Goal: Task Accomplishment & Management: Complete application form

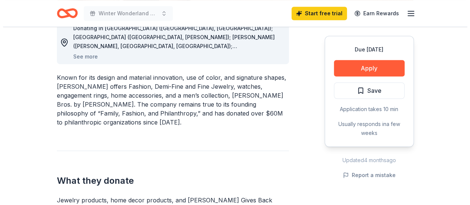
scroll to position [186, 0]
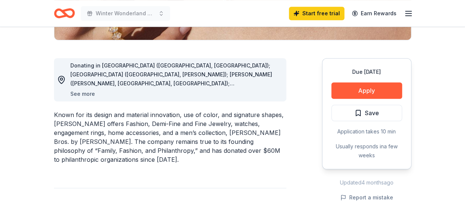
click at [90, 93] on button "See more" at bounding box center [82, 93] width 25 height 9
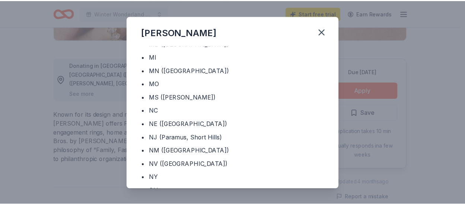
scroll to position [298, 0]
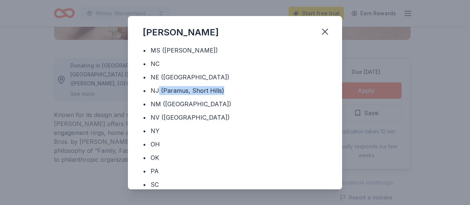
drag, startPoint x: 158, startPoint y: 75, endPoint x: 225, endPoint y: 76, distance: 66.6
click at [224, 86] on div "• [GEOGRAPHIC_DATA] ([GEOGRAPHIC_DATA], [GEOGRAPHIC_DATA])" at bounding box center [235, 90] width 185 height 9
click at [225, 86] on div "• [GEOGRAPHIC_DATA] ([GEOGRAPHIC_DATA], [GEOGRAPHIC_DATA])" at bounding box center [235, 90] width 185 height 9
click at [102, 186] on div "[PERSON_NAME] Donating in • [GEOGRAPHIC_DATA] ([GEOGRAPHIC_DATA], [GEOGRAPHIC_D…" at bounding box center [235, 102] width 470 height 205
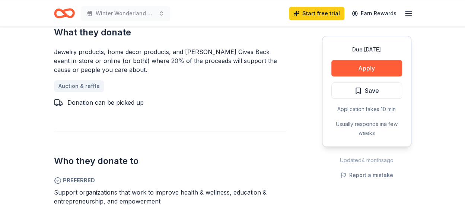
scroll to position [372, 0]
drag, startPoint x: 144, startPoint y: 53, endPoint x: 233, endPoint y: 55, distance: 89.7
click at [233, 55] on div "Jewelry products, home decor products, and [PERSON_NAME] Gives Back event in-st…" at bounding box center [170, 60] width 232 height 27
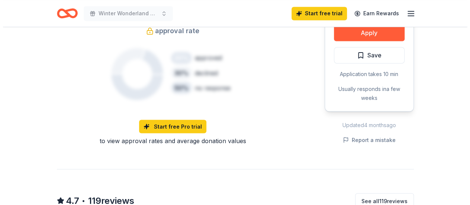
scroll to position [744, 0]
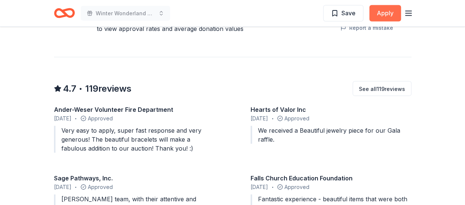
click at [381, 14] on button "Apply" at bounding box center [385, 13] width 32 height 16
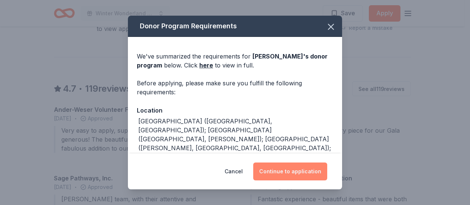
click at [299, 173] on button "Continue to application" at bounding box center [290, 171] width 74 height 18
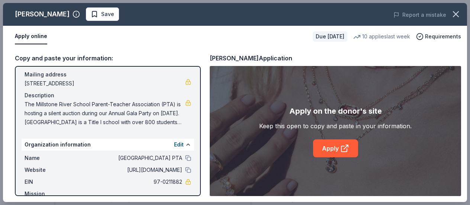
scroll to position [0, 0]
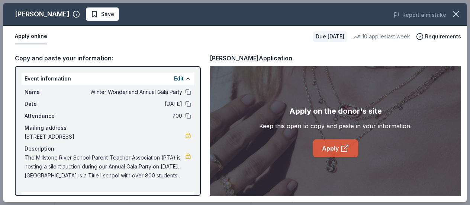
click at [337, 149] on link "Apply" at bounding box center [335, 148] width 45 height 18
